Goal: Task Accomplishment & Management: Manage account settings

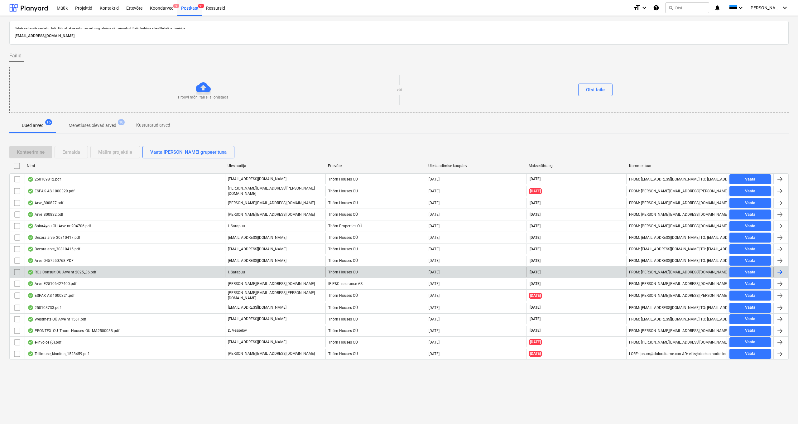
click at [59, 272] on div "RGJ Consult OÜ Arve nr 2025_36.pdf" at bounding box center [61, 272] width 69 height 5
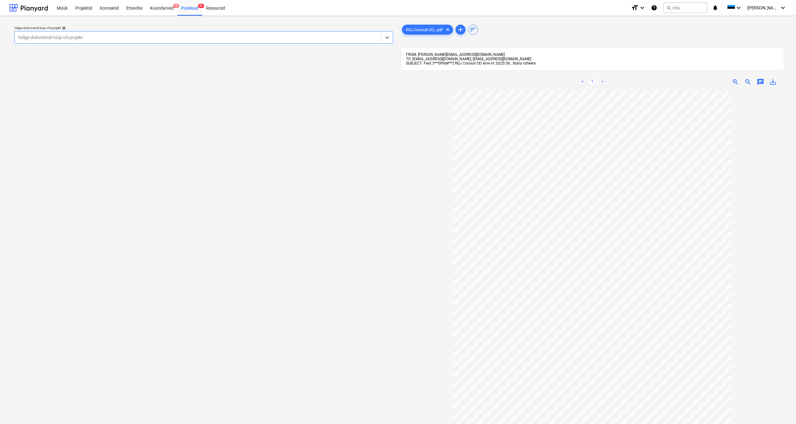
click at [531, 65] on span "Näita rohkem" at bounding box center [524, 63] width 23 height 4
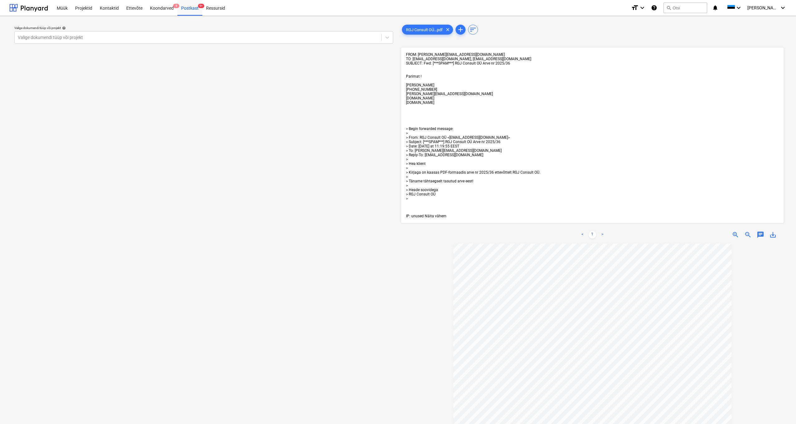
click at [440, 217] on span "Näita vähem" at bounding box center [436, 216] width 22 height 4
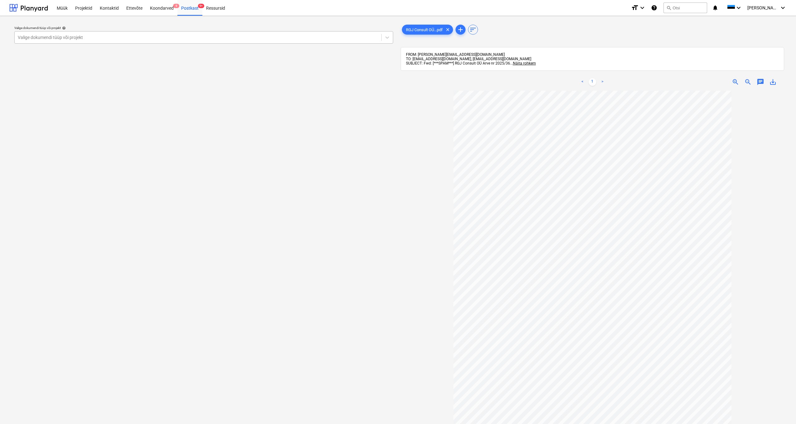
click at [61, 39] on div "Valige dokumendi tüüp või projekt" at bounding box center [198, 37] width 360 height 5
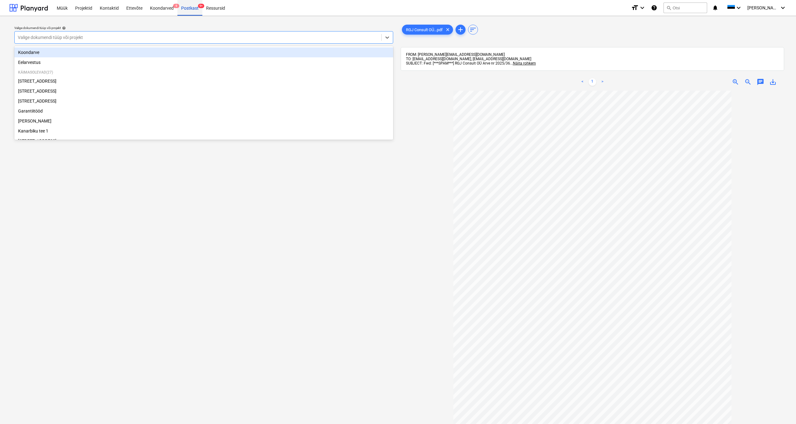
click at [184, 9] on div "Postkast 9+" at bounding box center [189, 8] width 25 height 16
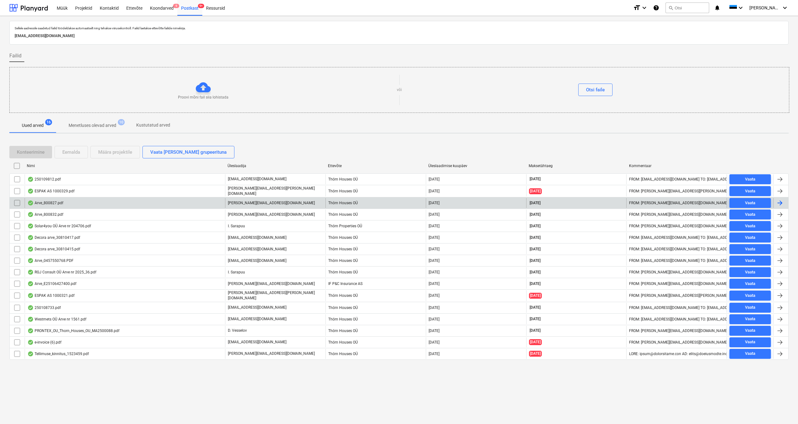
click at [58, 203] on div "Arve_800827.pdf" at bounding box center [45, 202] width 36 height 5
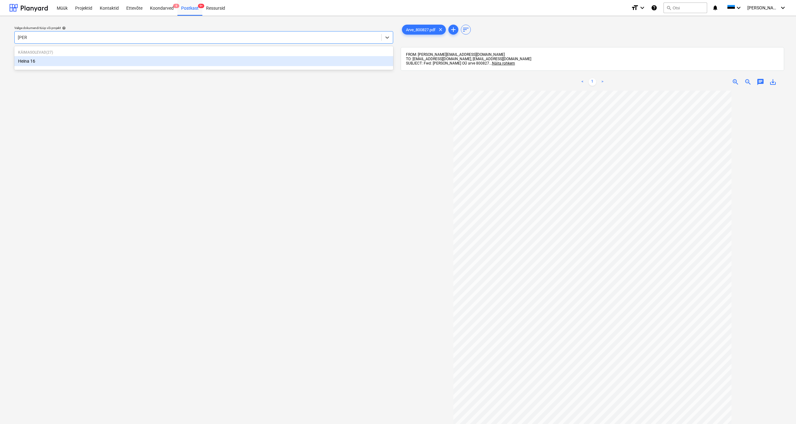
type input "heina"
click at [35, 62] on div "Heina 16" at bounding box center [203, 61] width 379 height 10
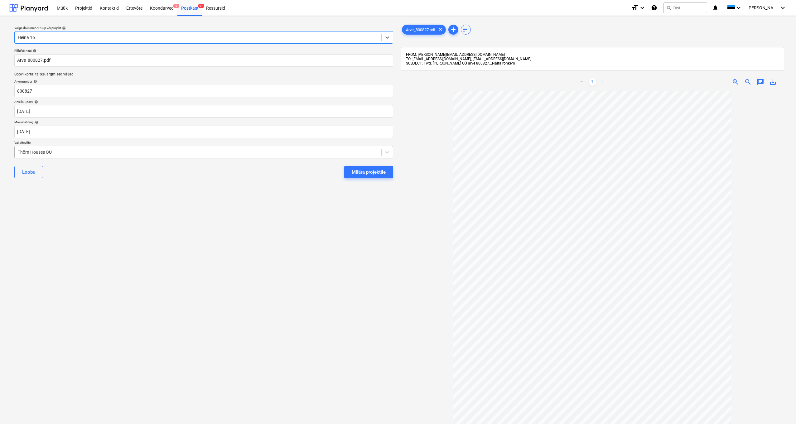
click at [17, 152] on div "Thörn Houses OÜ" at bounding box center [198, 152] width 367 height 9
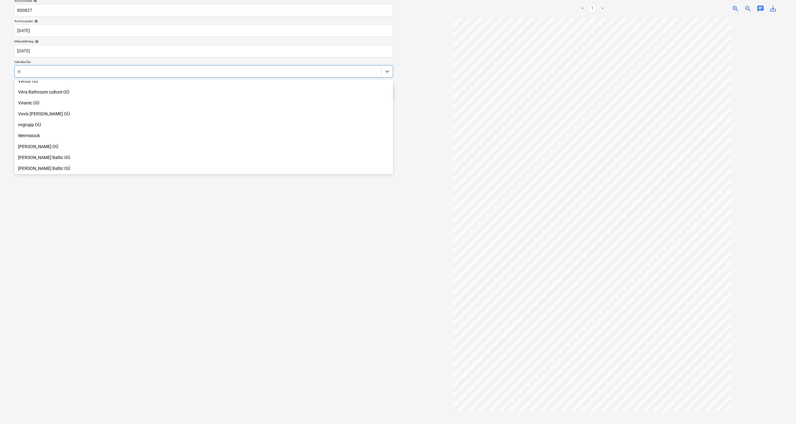
scroll to position [168, 0]
type input "ren"
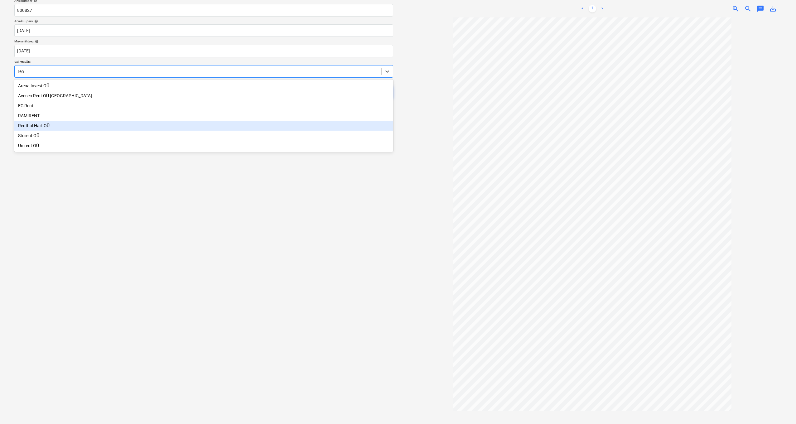
click at [36, 129] on div "Renthal Hart OÜ" at bounding box center [203, 126] width 379 height 10
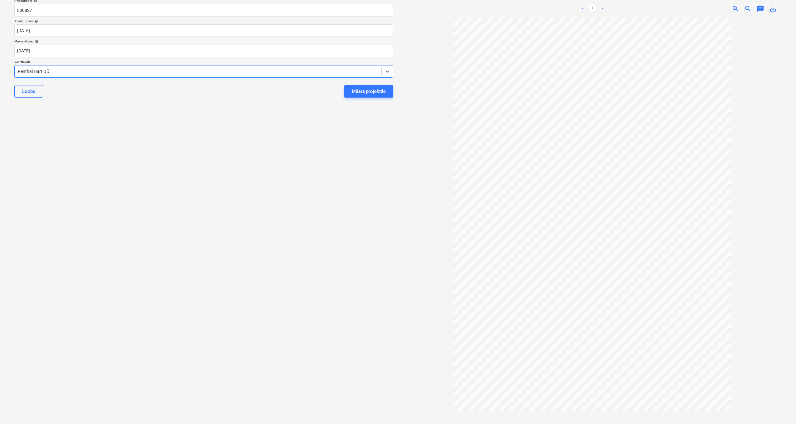
scroll to position [0, 0]
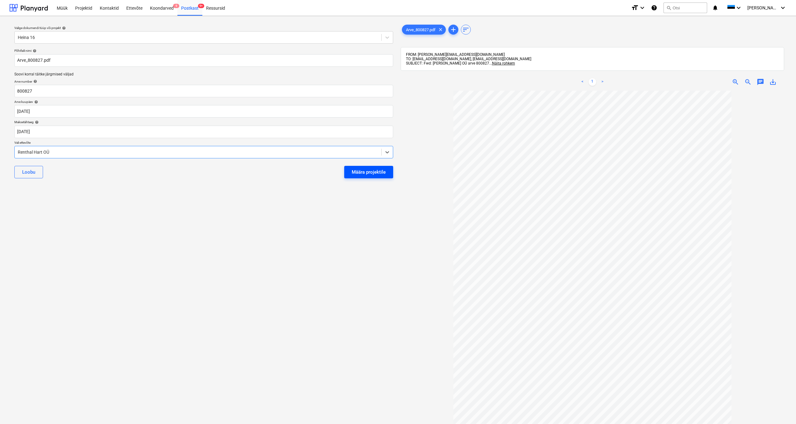
click at [360, 172] on div "Määra projektile" at bounding box center [369, 172] width 34 height 8
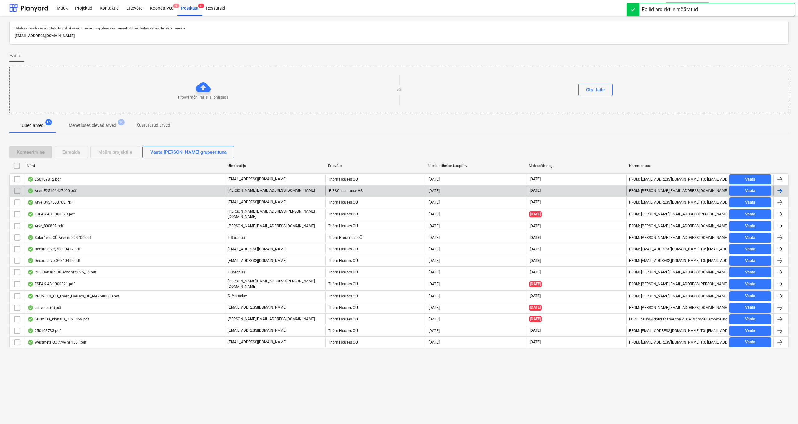
click at [57, 190] on div "Arve_E25106427400.pdf" at bounding box center [51, 190] width 49 height 5
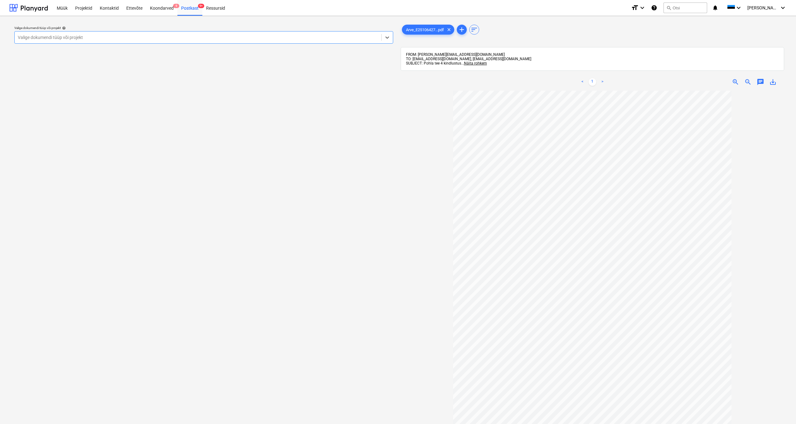
click at [35, 36] on div "Valige dokumendi tüüp või projekt" at bounding box center [198, 37] width 360 height 5
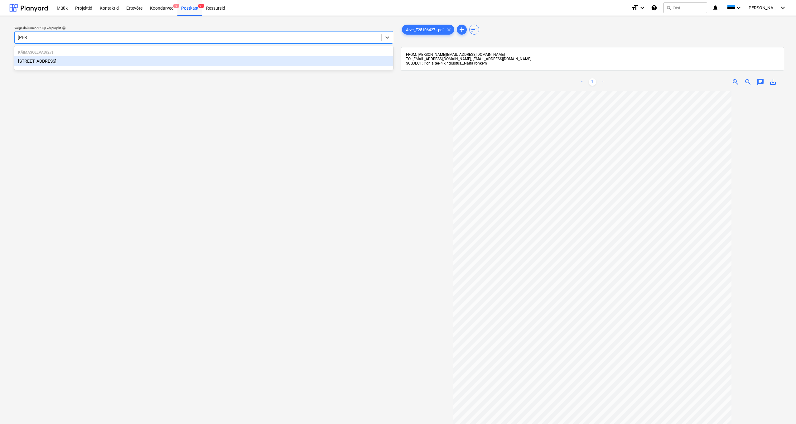
type input "pohla"
click at [28, 60] on div "[STREET_ADDRESS]" at bounding box center [203, 61] width 379 height 10
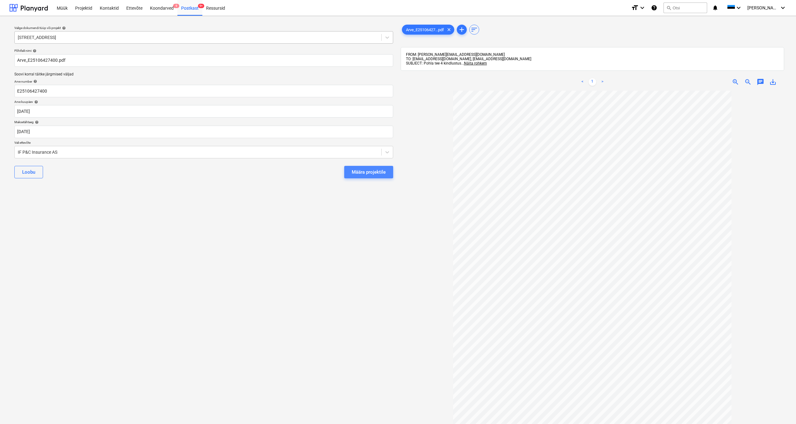
click at [360, 172] on div "Määra projektile" at bounding box center [369, 172] width 34 height 8
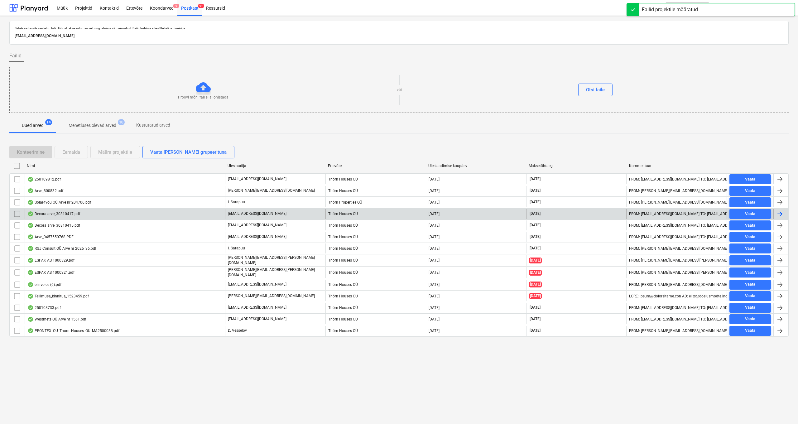
click at [53, 215] on div "Decora arve_30810417.pdf" at bounding box center [53, 213] width 53 height 5
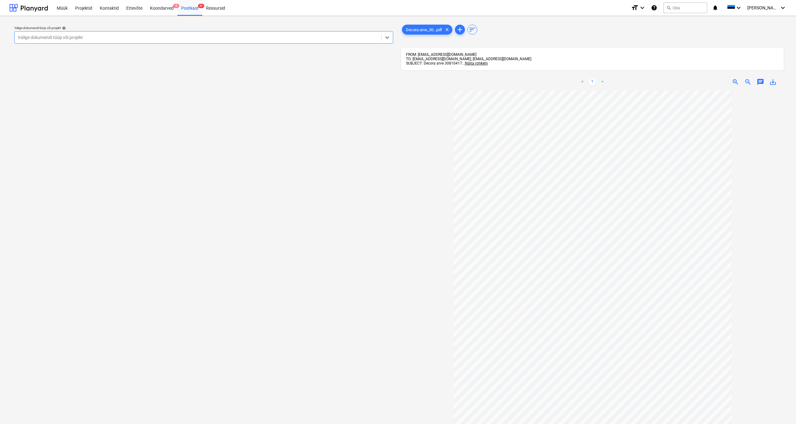
type input "d"
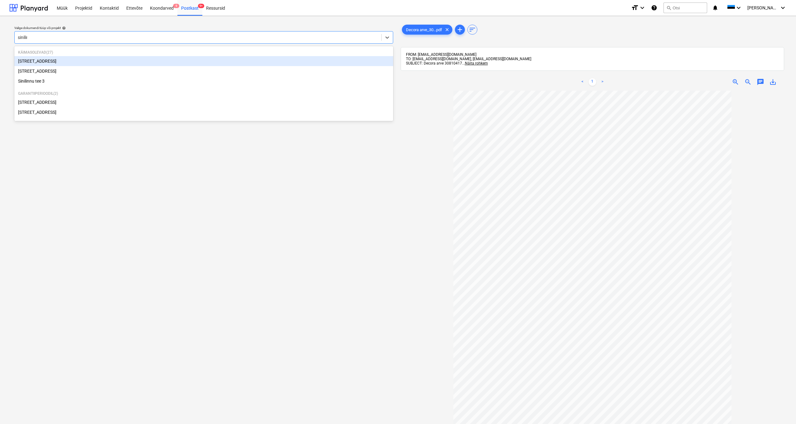
type input "sinilinn"
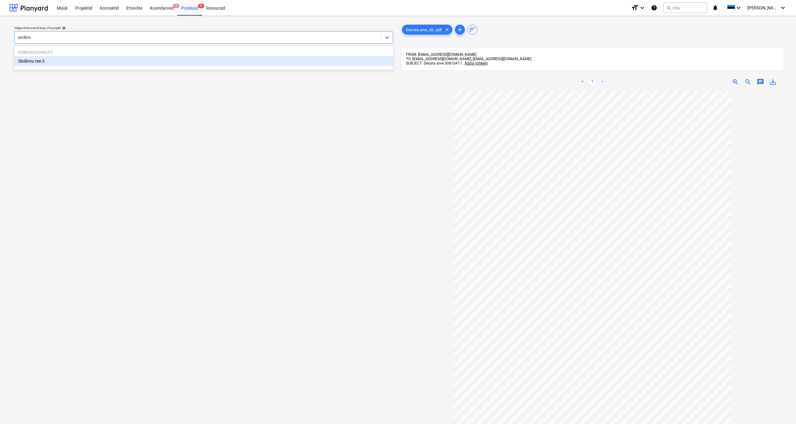
click at [35, 62] on div "Sinilinnu tee 3" at bounding box center [203, 61] width 379 height 10
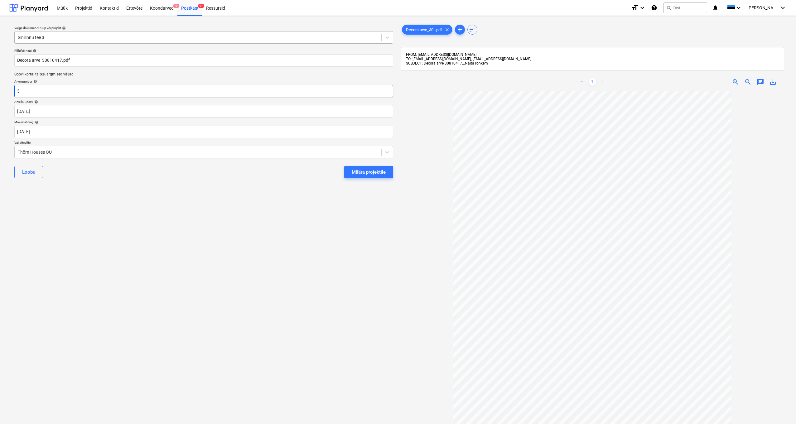
click at [28, 93] on input "3" at bounding box center [203, 91] width 379 height 12
type input "30810417"
click at [17, 151] on div "Thörn Houses OÜ" at bounding box center [198, 152] width 367 height 9
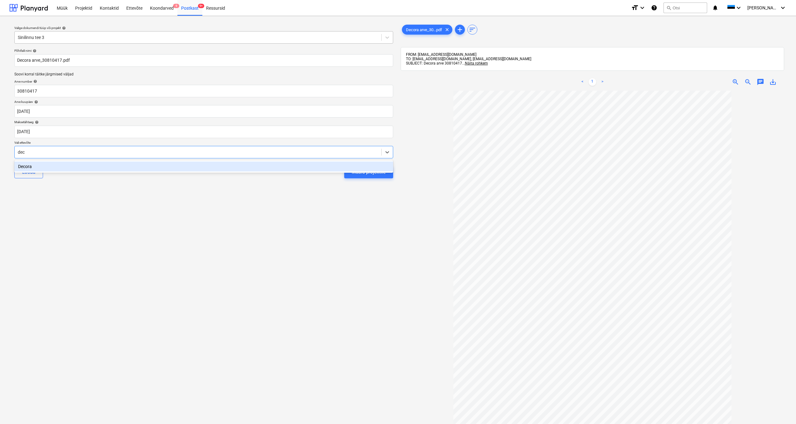
type input "deco"
click at [29, 166] on div "Decora" at bounding box center [203, 166] width 379 height 10
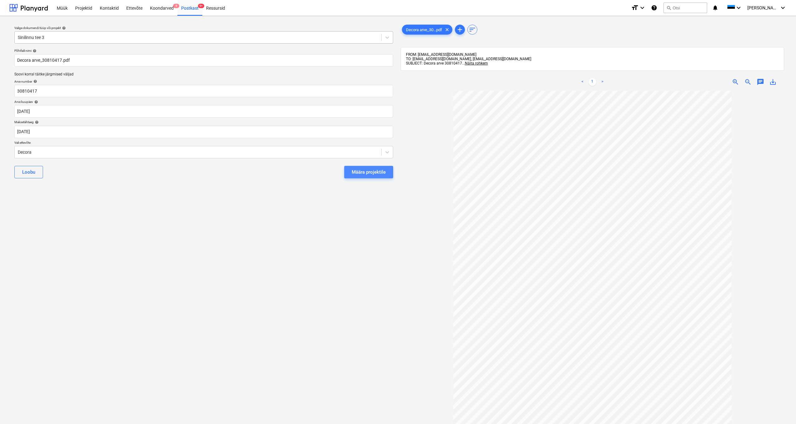
click at [364, 171] on div "Määra projektile" at bounding box center [369, 172] width 34 height 8
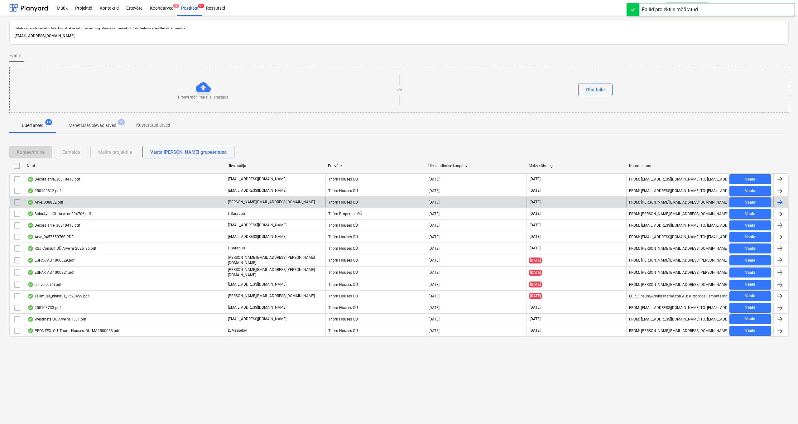
click at [55, 202] on div "Arve_800832.pdf" at bounding box center [45, 202] width 36 height 5
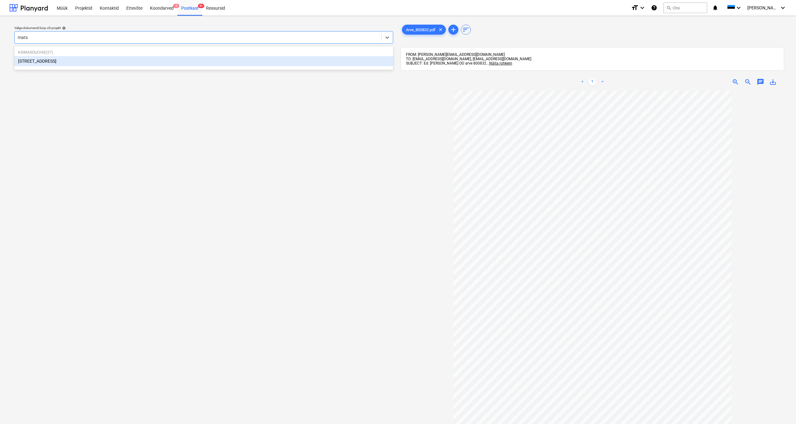
type input "matso"
click at [32, 60] on div "[STREET_ADDRESS]" at bounding box center [203, 61] width 379 height 10
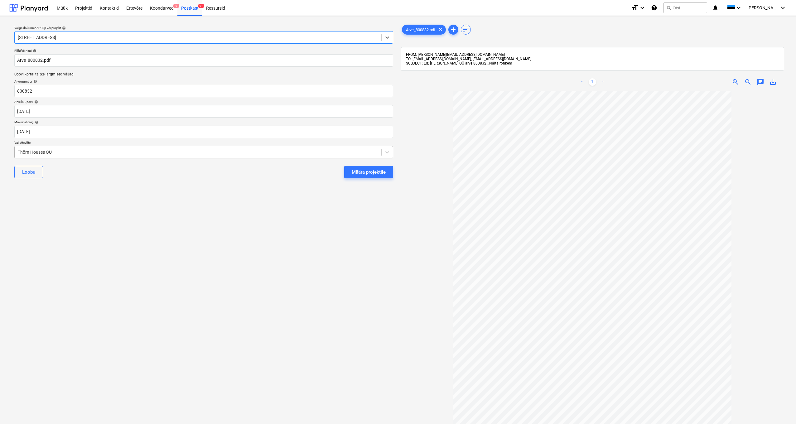
click at [17, 150] on div "Thörn Houses OÜ" at bounding box center [198, 152] width 367 height 9
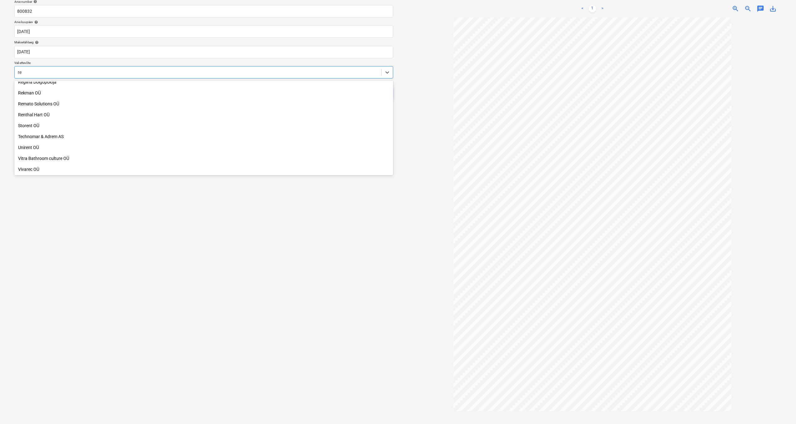
scroll to position [168, 0]
type input "ren"
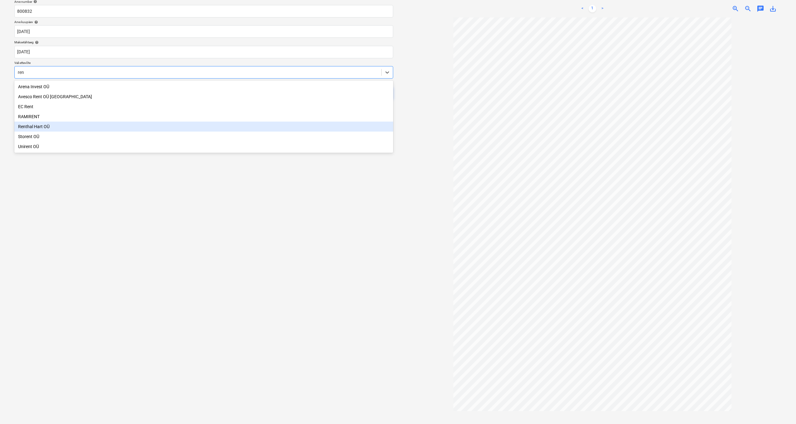
click at [36, 128] on div "Renthal Hart OÜ" at bounding box center [203, 127] width 379 height 10
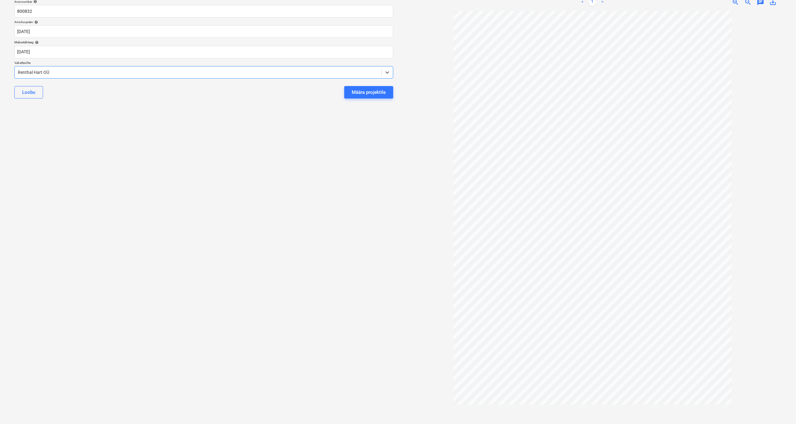
scroll to position [0, 0]
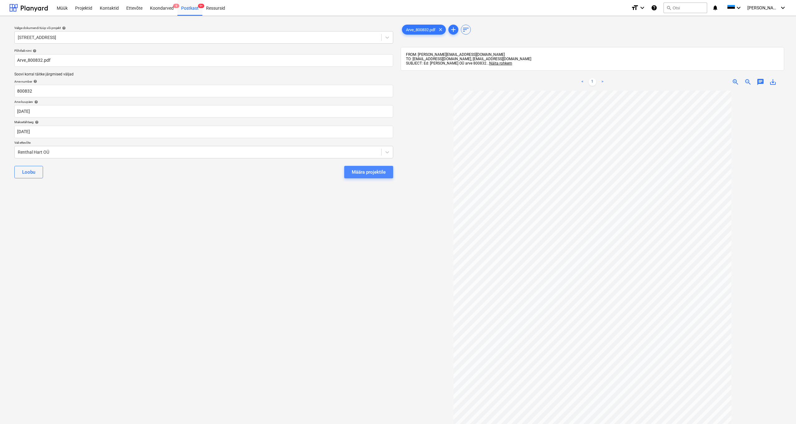
click at [368, 171] on div "Määra projektile" at bounding box center [369, 172] width 34 height 8
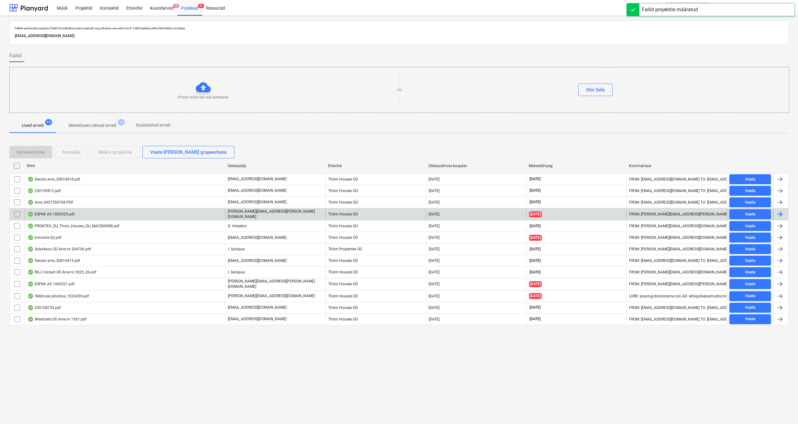
click at [46, 216] on div "ESPAK AS 1000329.pdf" at bounding box center [125, 214] width 200 height 11
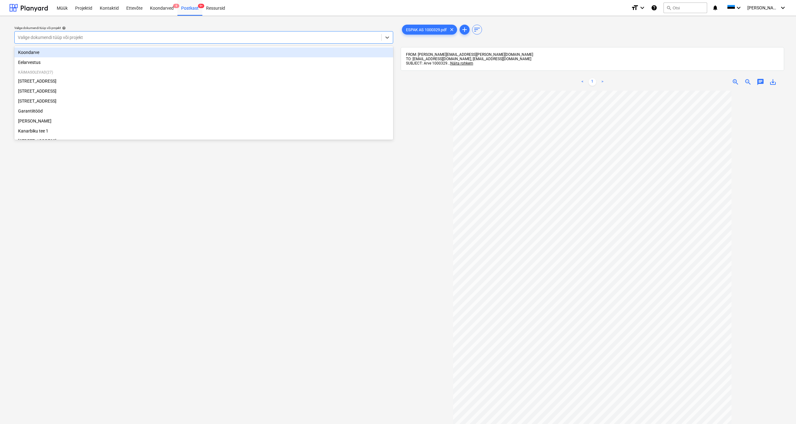
click at [22, 36] on div "Valige dokumendi tüüp või projekt" at bounding box center [198, 37] width 360 height 5
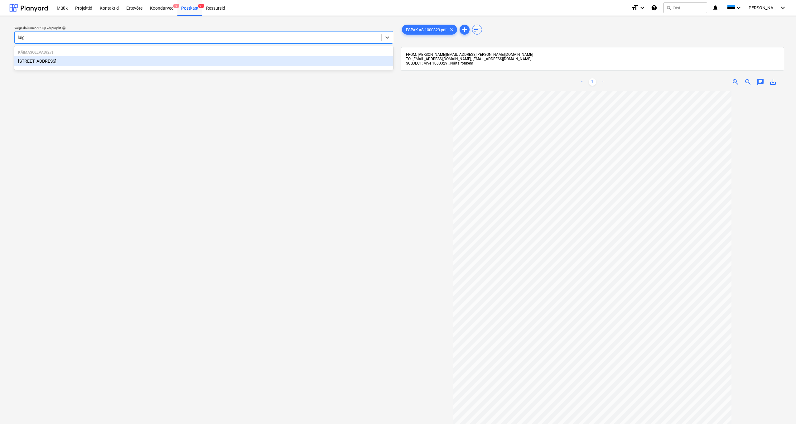
type input "luige"
click at [28, 62] on div "[STREET_ADDRESS]" at bounding box center [203, 61] width 379 height 10
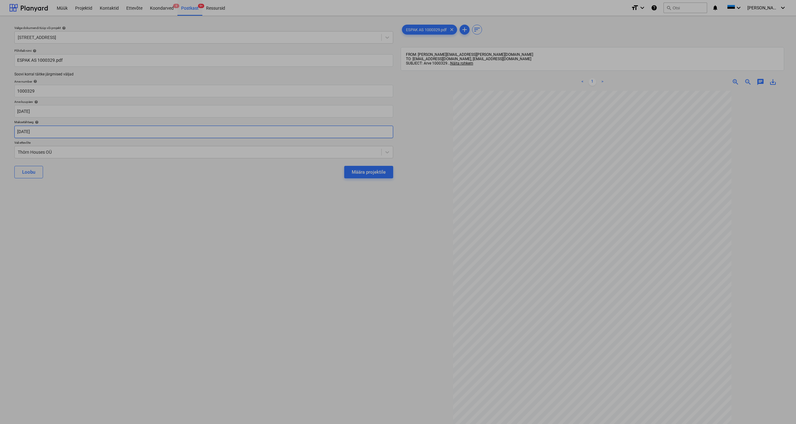
click at [24, 131] on body "Müük Projektid Kontaktid Ettevõte Koondarved 9 Postkast 9+ Ressursid format_siz…" at bounding box center [398, 212] width 796 height 424
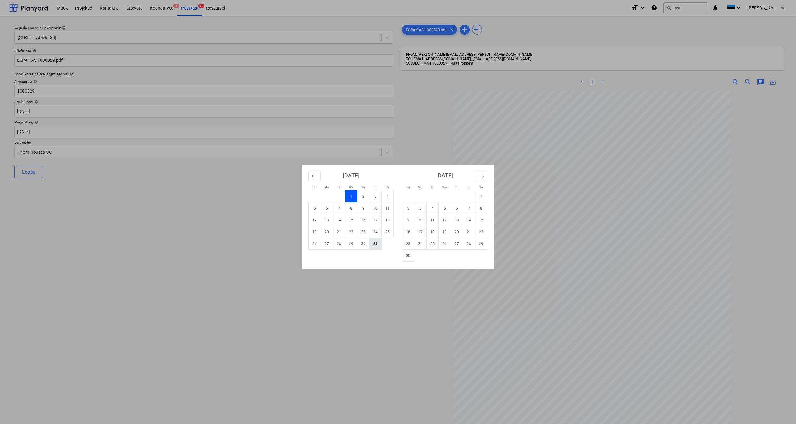
click at [375, 245] on td "31" at bounding box center [375, 244] width 12 height 12
type input "[DATE]"
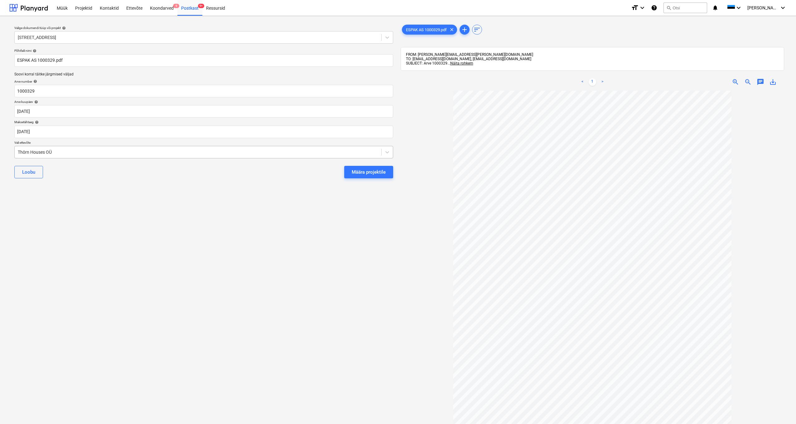
click at [17, 151] on div "Thörn Houses OÜ" at bounding box center [198, 152] width 367 height 9
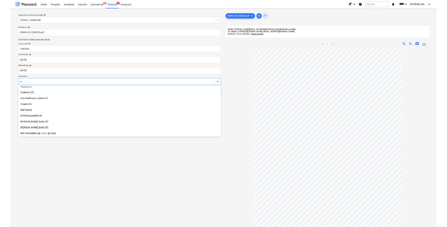
scroll to position [474, 0]
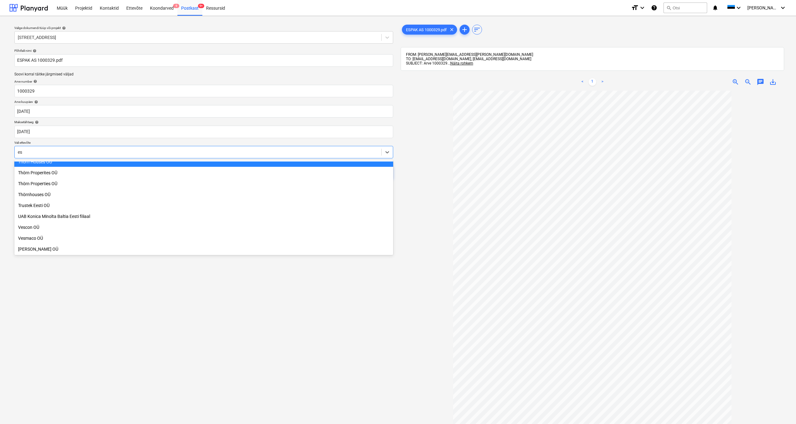
type input "esp"
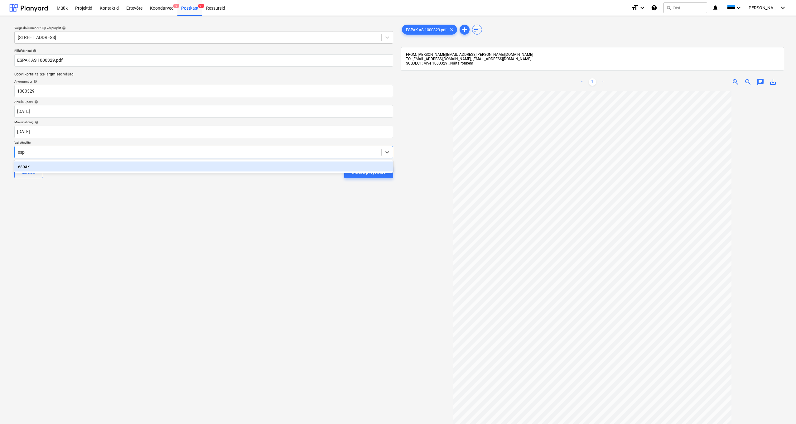
click at [21, 170] on div "espak" at bounding box center [203, 166] width 379 height 10
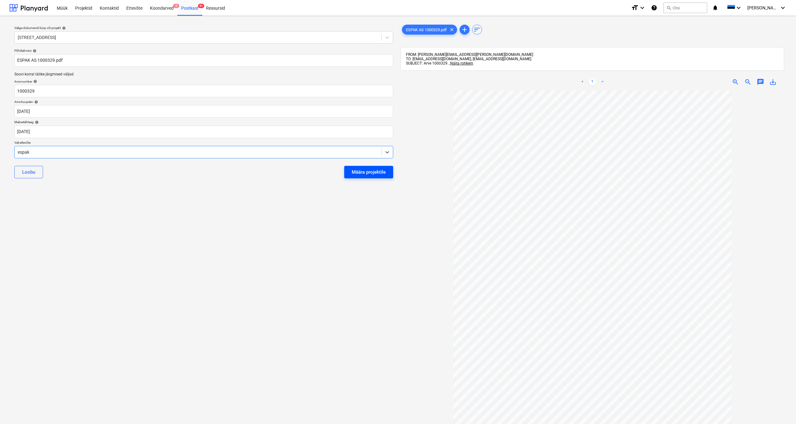
click at [373, 170] on div "Määra projektile" at bounding box center [369, 172] width 34 height 8
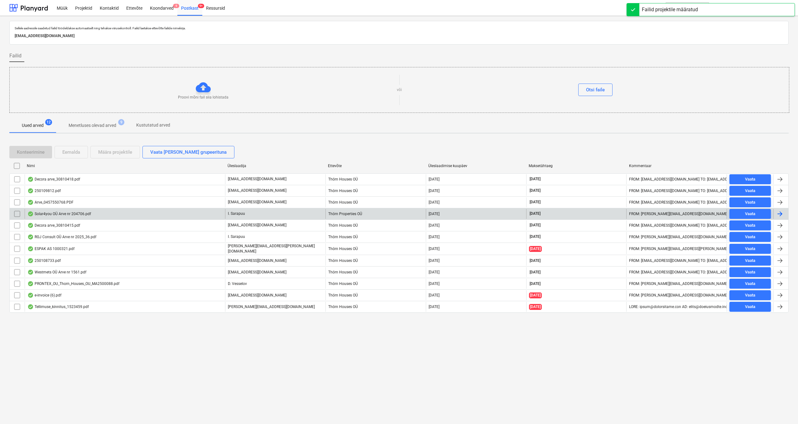
click at [56, 214] on div "Solar4you OÜ Arve nr 204706.pdf" at bounding box center [59, 213] width 64 height 5
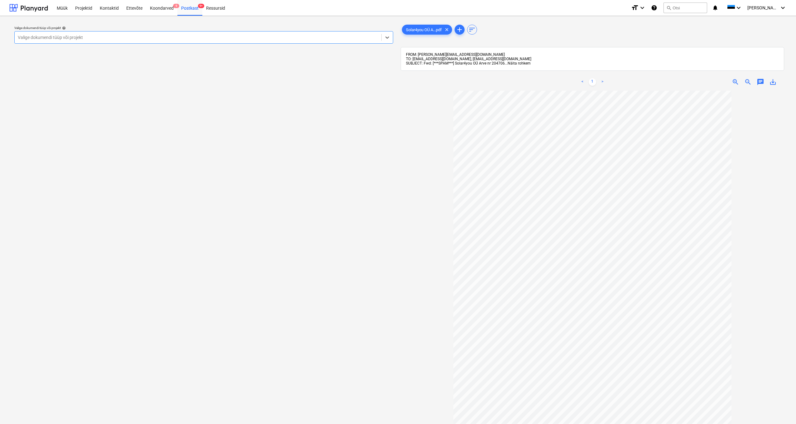
click at [521, 63] on span "Näita rohkem" at bounding box center [519, 63] width 23 height 4
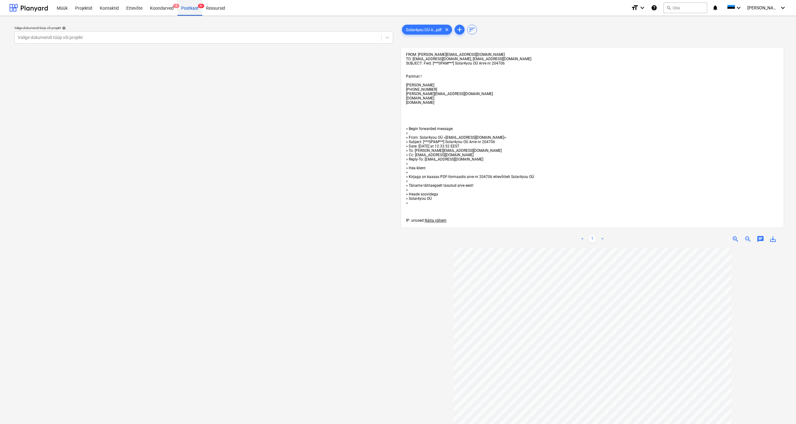
click at [184, 10] on div "Postkast 9+" at bounding box center [189, 8] width 25 height 16
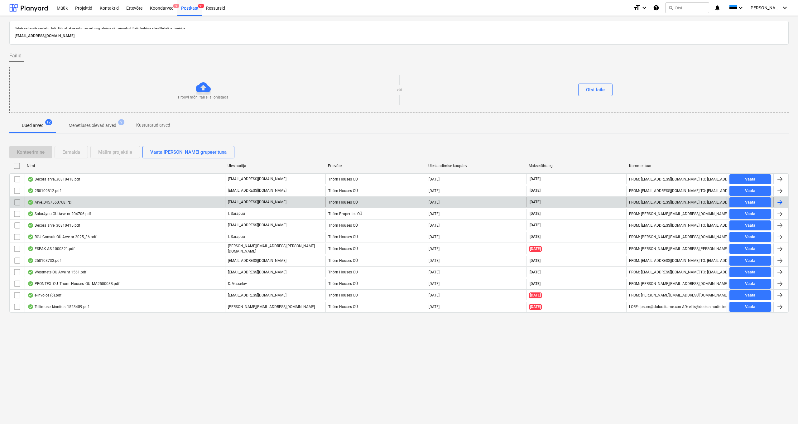
click at [59, 205] on div "Arve_0457550768.PDF" at bounding box center [125, 202] width 200 height 10
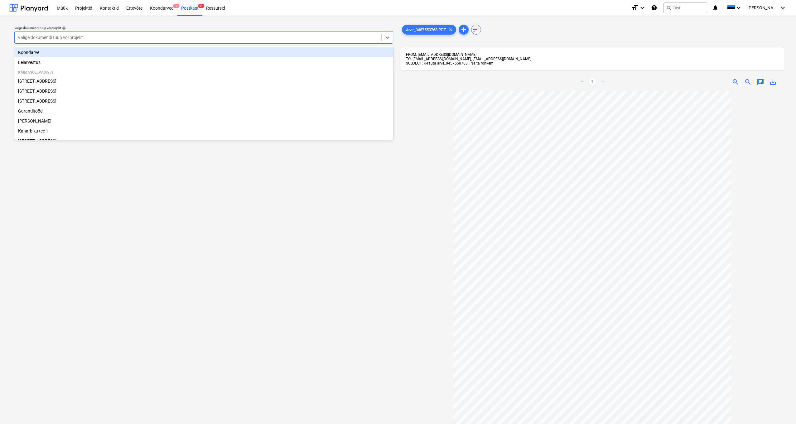
click at [23, 37] on div "Valige dokumendi tüüp või projekt" at bounding box center [198, 37] width 360 height 5
type input "kü"
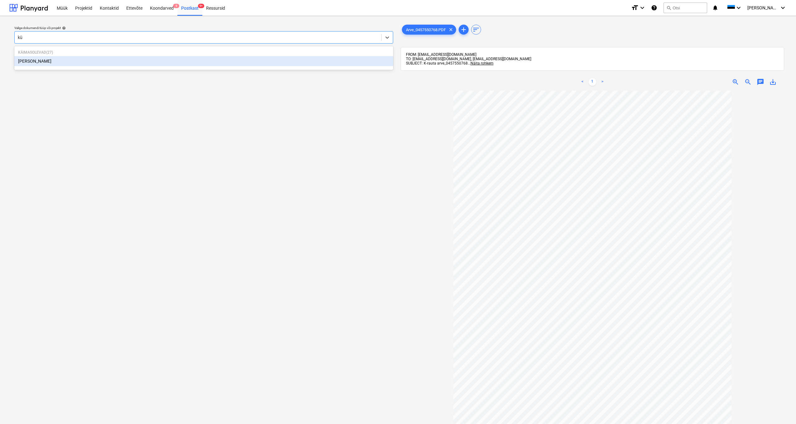
click at [26, 61] on div "[PERSON_NAME]" at bounding box center [203, 61] width 379 height 10
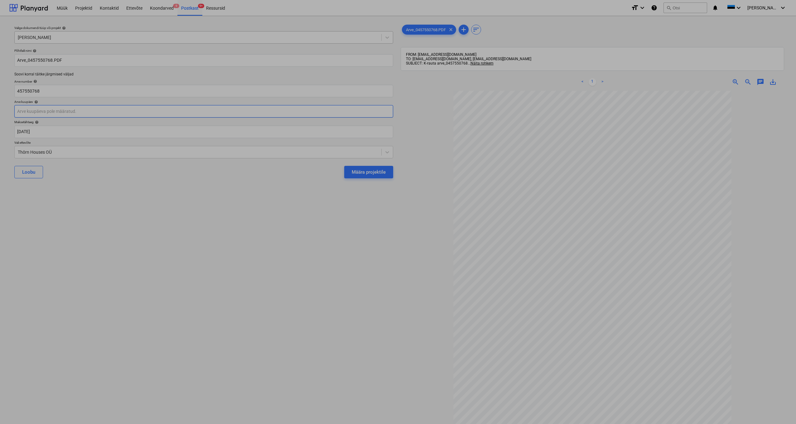
click at [23, 112] on body "Müük Projektid Kontaktid Ettevõte Koondarved 9 Postkast 9+ Ressursid format_siz…" at bounding box center [398, 212] width 796 height 424
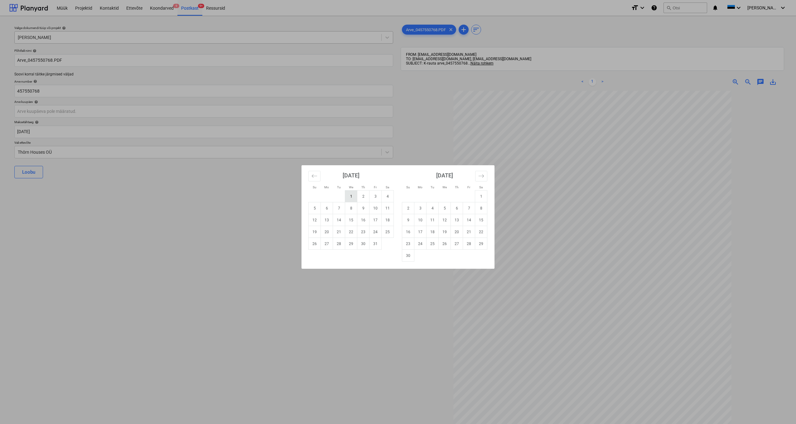
click at [353, 195] on td "1" at bounding box center [351, 196] width 12 height 12
type input "[DATE]"
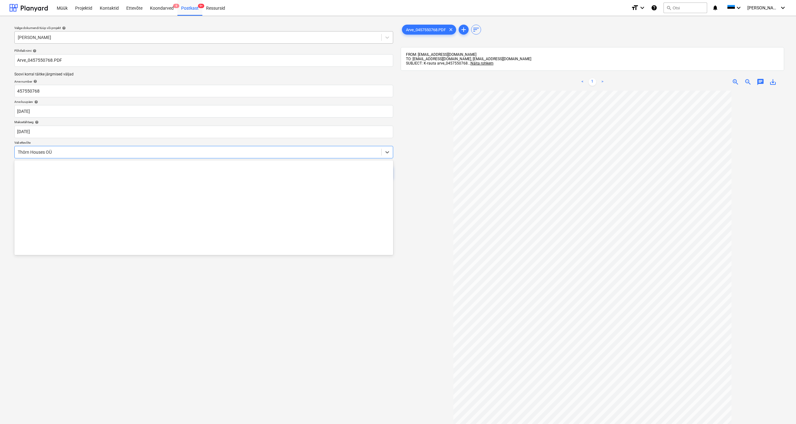
click at [17, 152] on div "Thörn Houses OÜ" at bounding box center [198, 152] width 367 height 9
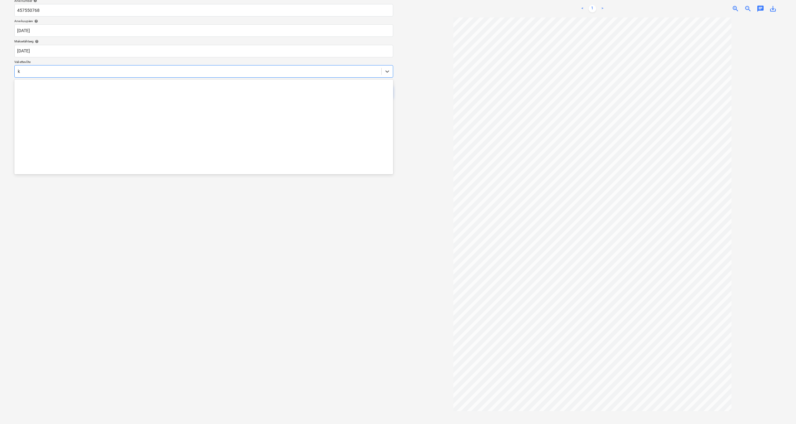
scroll to position [125, 0]
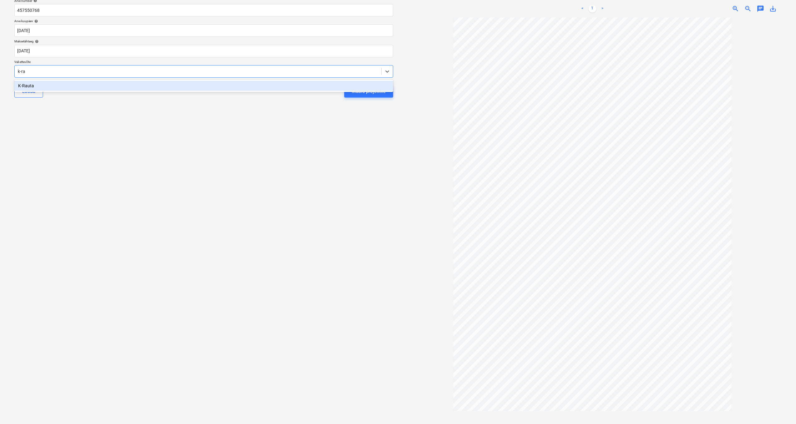
type input "k-[PERSON_NAME]"
click at [26, 87] on div "K-Rauta" at bounding box center [203, 86] width 379 height 10
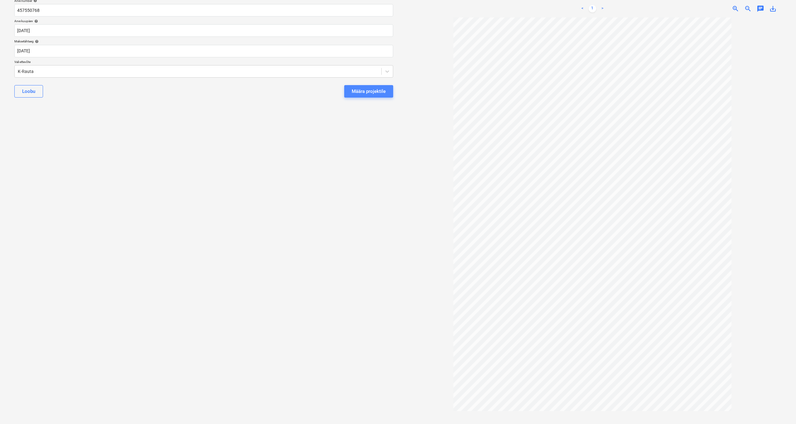
click at [381, 92] on div "Määra projektile" at bounding box center [369, 91] width 34 height 8
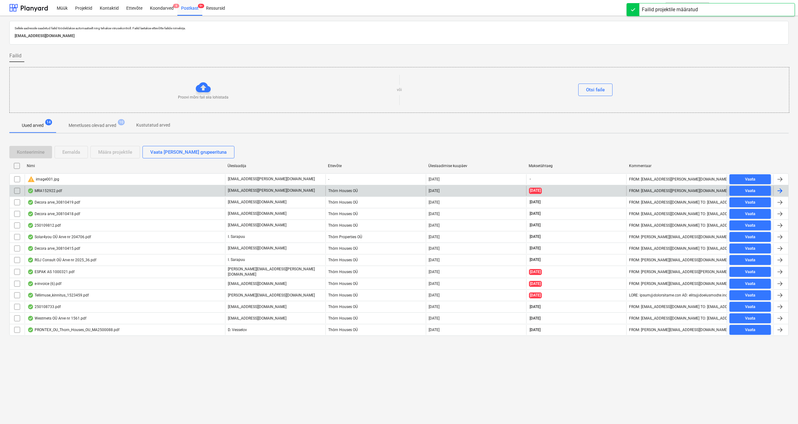
click at [39, 189] on div "MRA152922.pdf" at bounding box center [44, 190] width 35 height 5
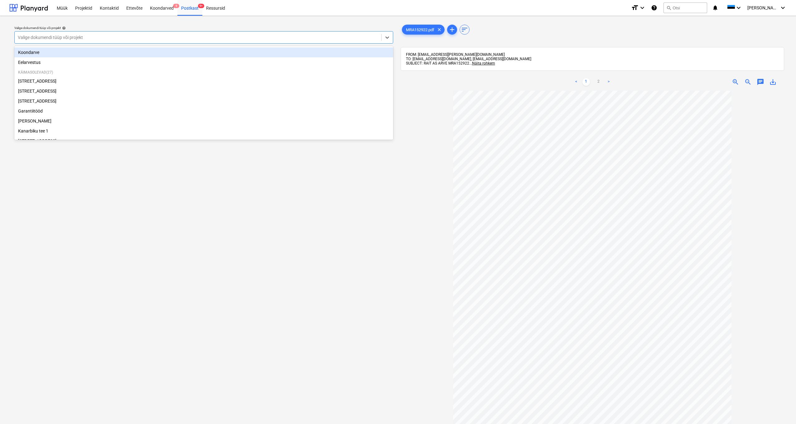
click at [99, 38] on div at bounding box center [198, 37] width 360 height 6
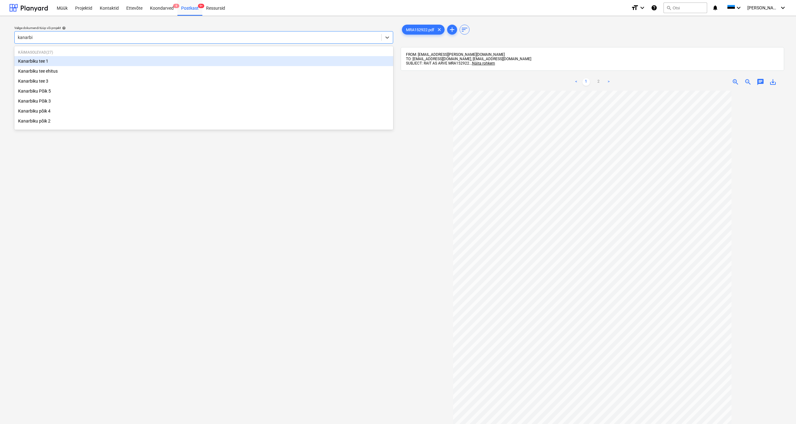
type input "kanarbik"
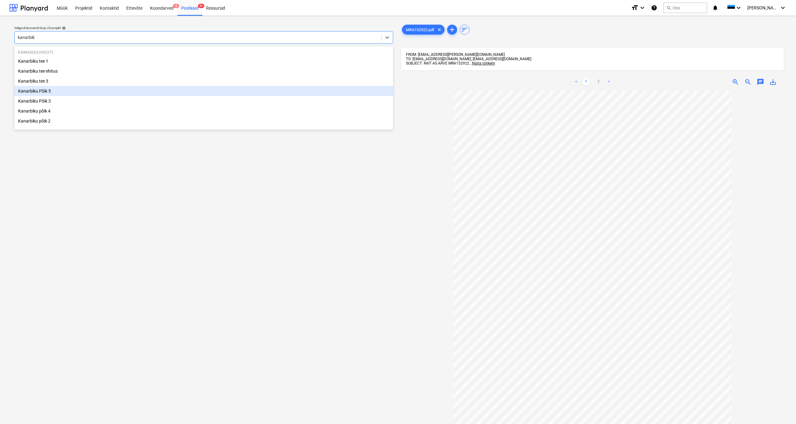
click at [50, 93] on div "Kanarbiku Põik 5" at bounding box center [203, 91] width 379 height 10
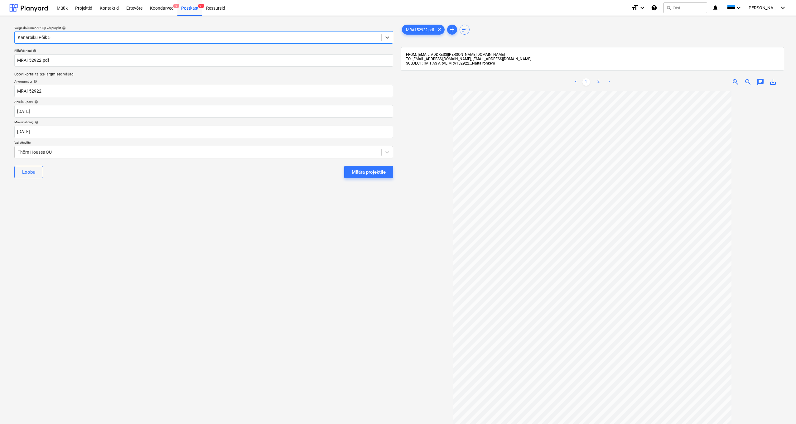
click at [599, 81] on link "2" at bounding box center [598, 81] width 7 height 7
click at [587, 82] on link "1" at bounding box center [585, 81] width 7 height 7
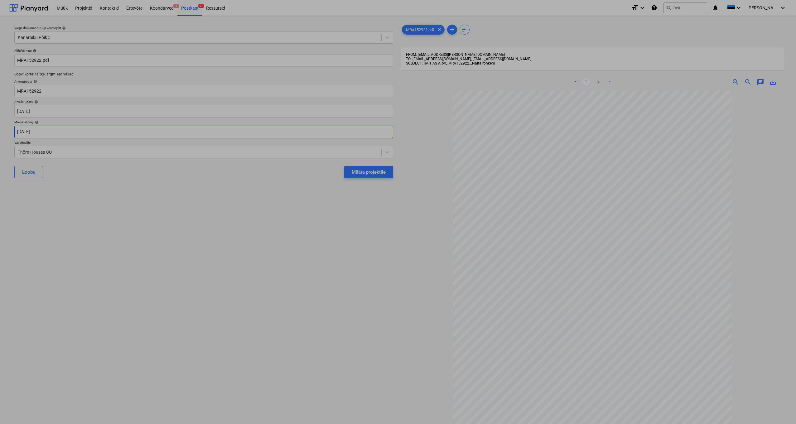
click at [28, 128] on body "Müük Projektid Kontaktid Ettevõte Koondarved 9 Postkast 9+ Ressursid format_siz…" at bounding box center [398, 212] width 796 height 424
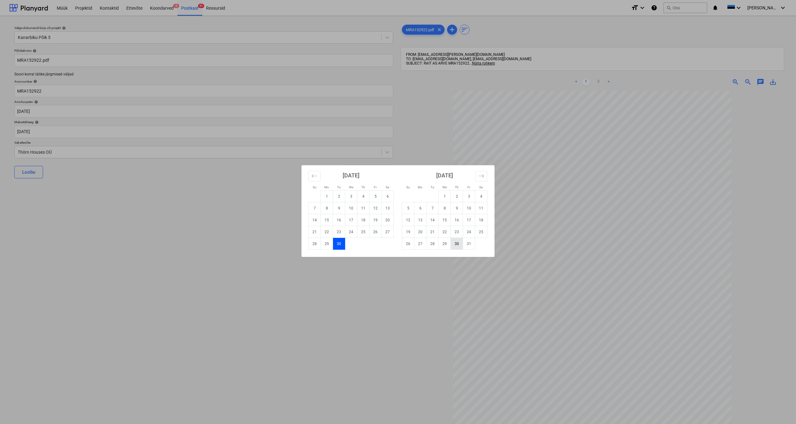
click at [458, 244] on td "30" at bounding box center [457, 244] width 12 height 12
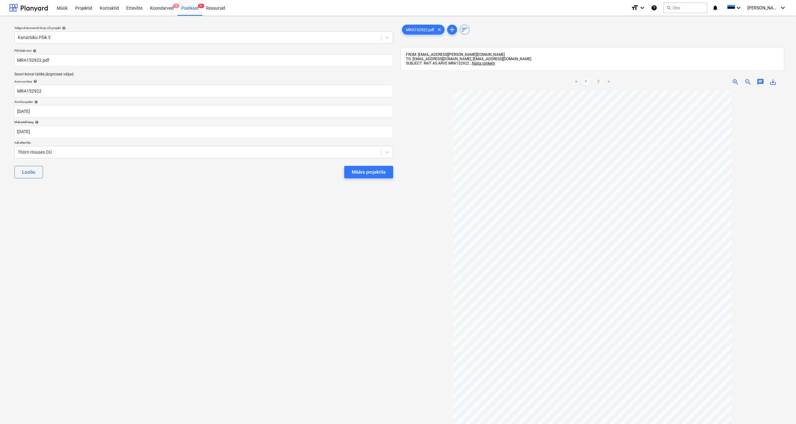
type input "[DATE]"
click at [15, 150] on div "Thörn Houses OÜ" at bounding box center [198, 152] width 367 height 9
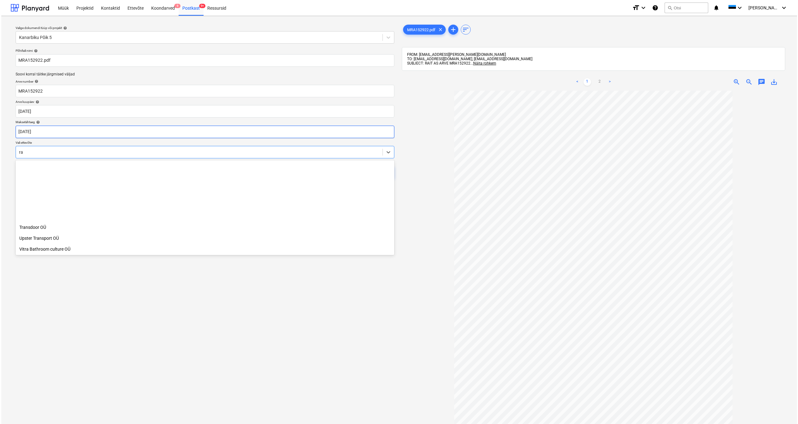
scroll to position [430, 0]
type input "rai"
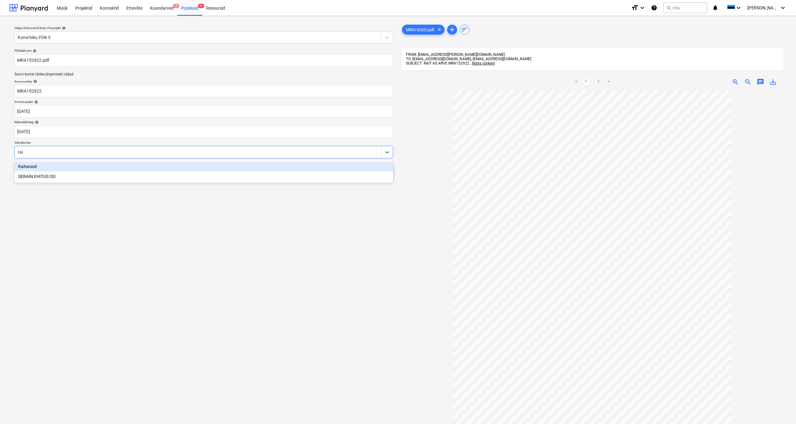
click at [25, 168] on div "Raitwood" at bounding box center [203, 166] width 379 height 10
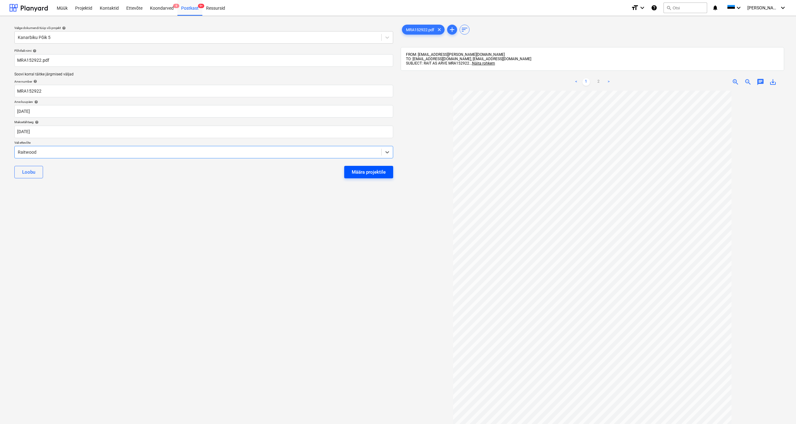
click at [360, 172] on div "Määra projektile" at bounding box center [369, 172] width 34 height 8
